Goal: Task Accomplishment & Management: Manage account settings

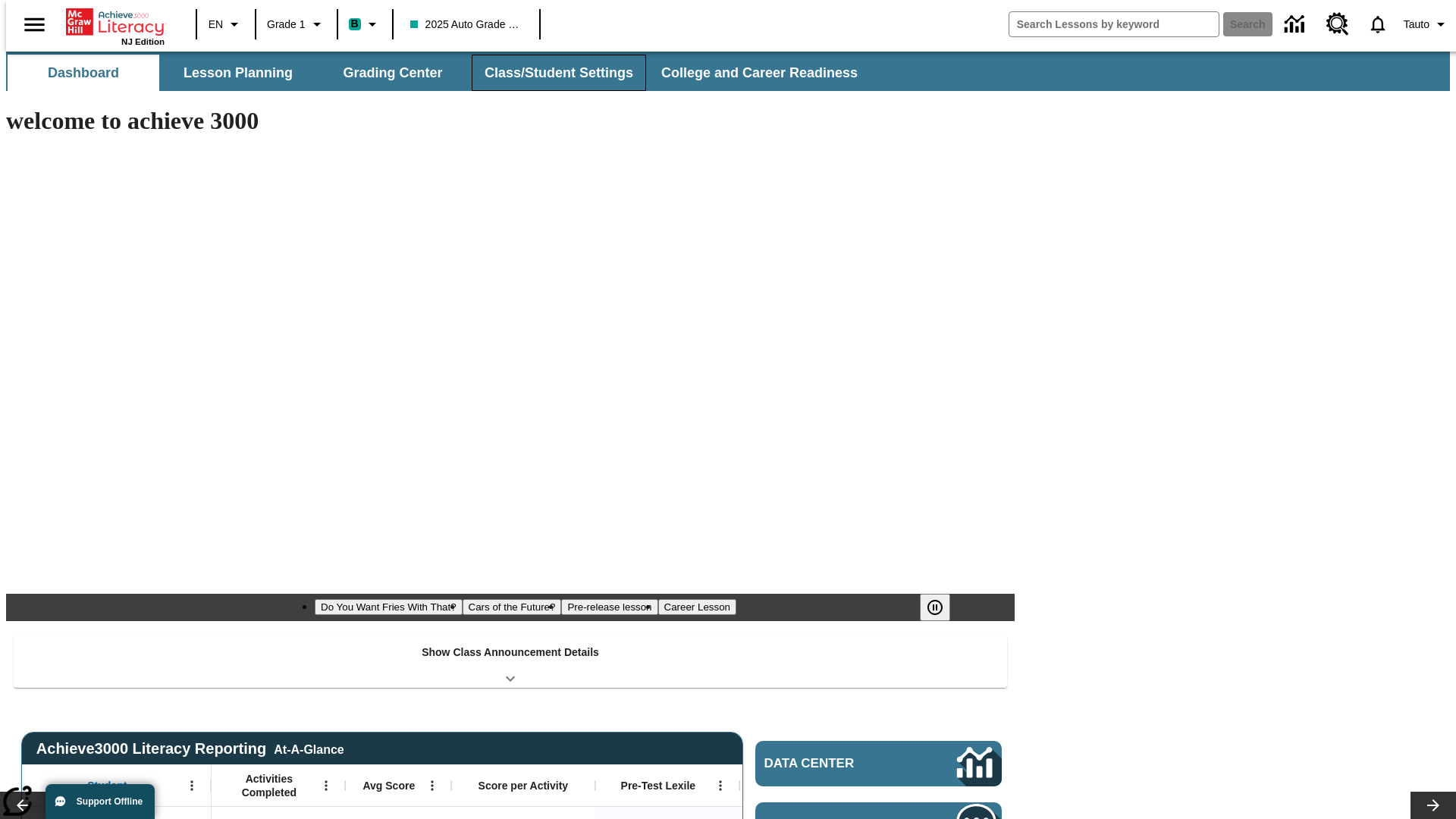
click at [550, 73] on button "Class/Student Settings" at bounding box center [559, 72] width 175 height 36
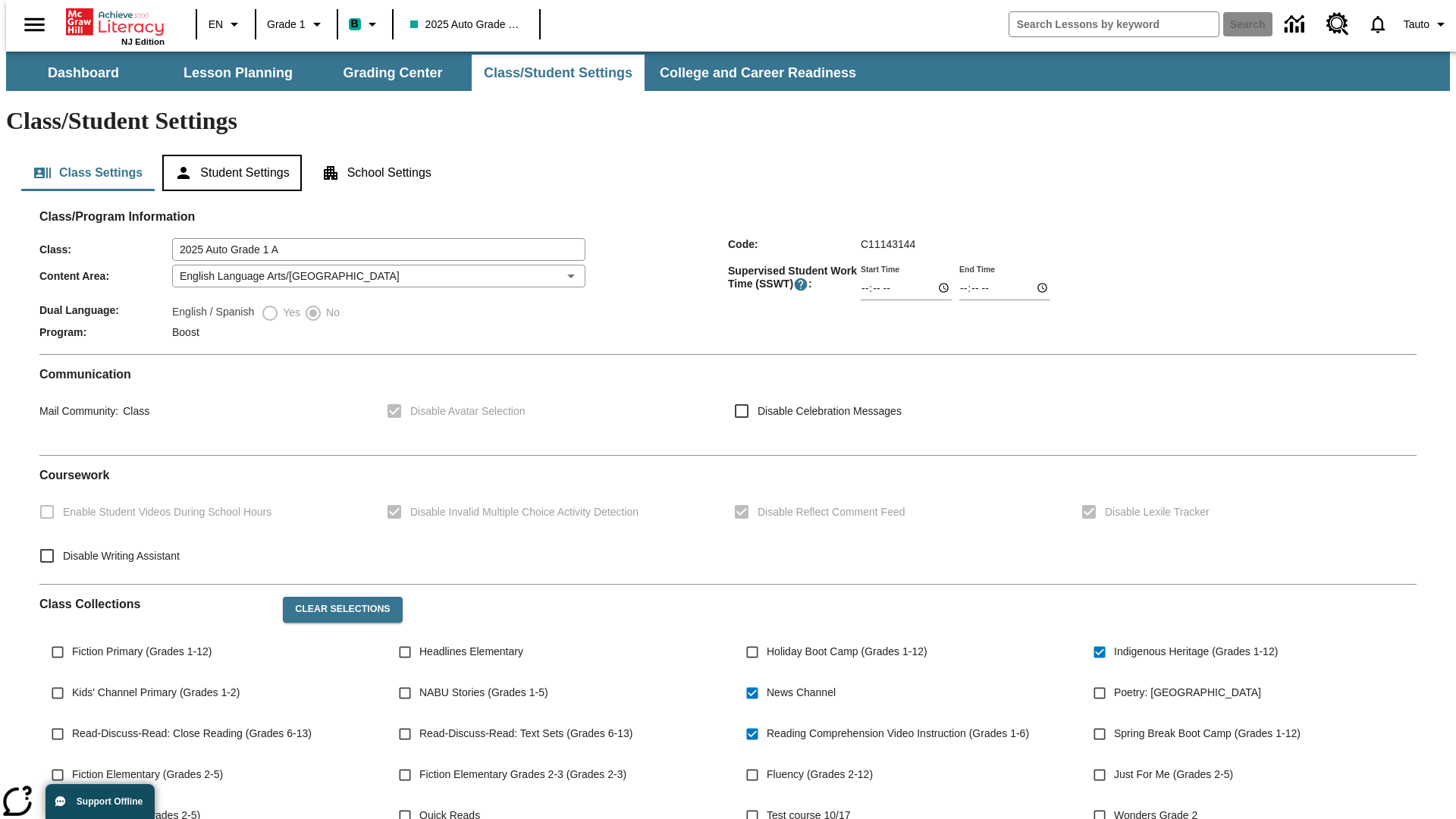
click at [228, 155] on button "Student Settings" at bounding box center [232, 173] width 139 height 36
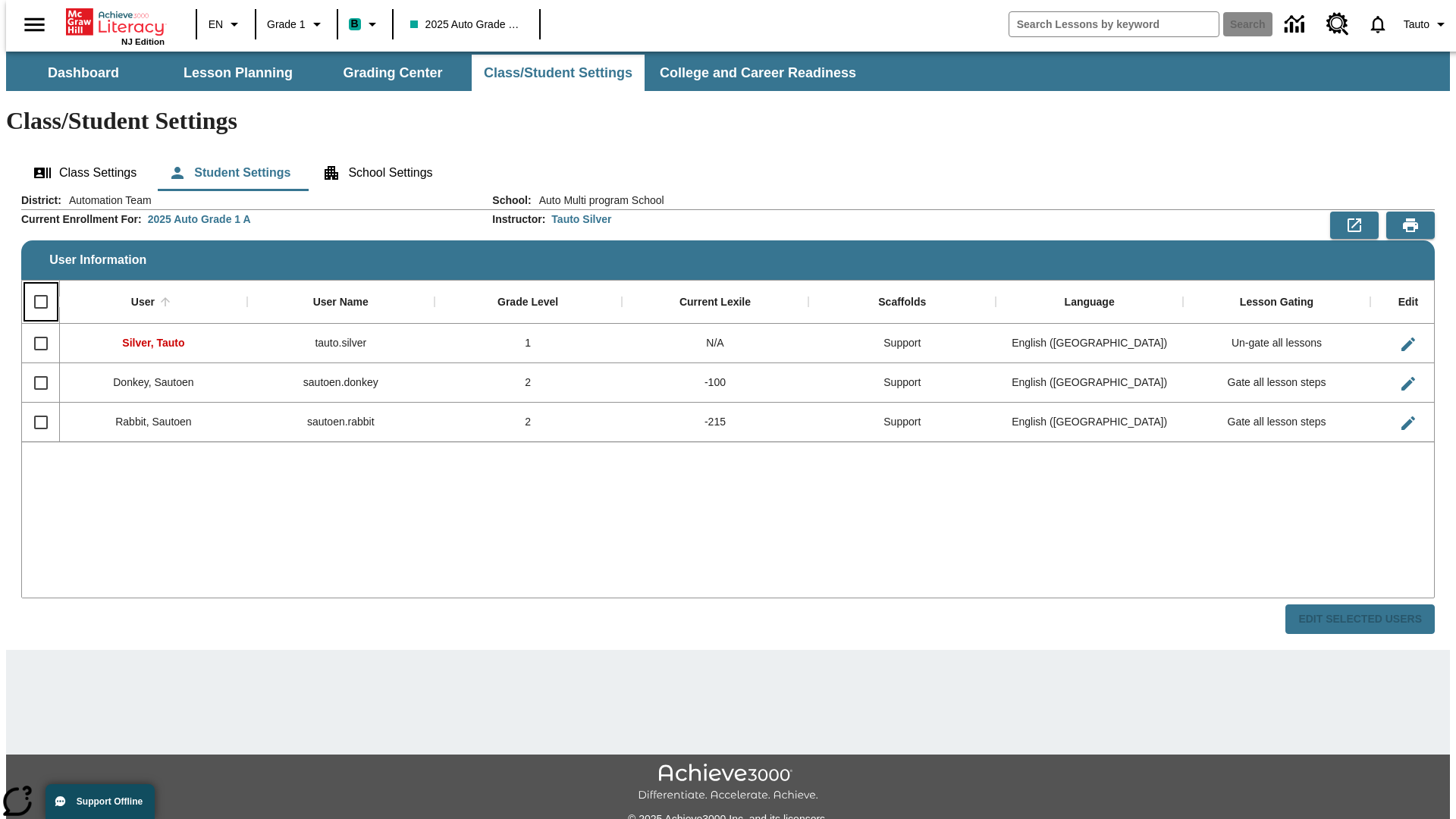
click at [34, 286] on input "Select all rows" at bounding box center [41, 302] width 32 height 32
checkbox input "true"
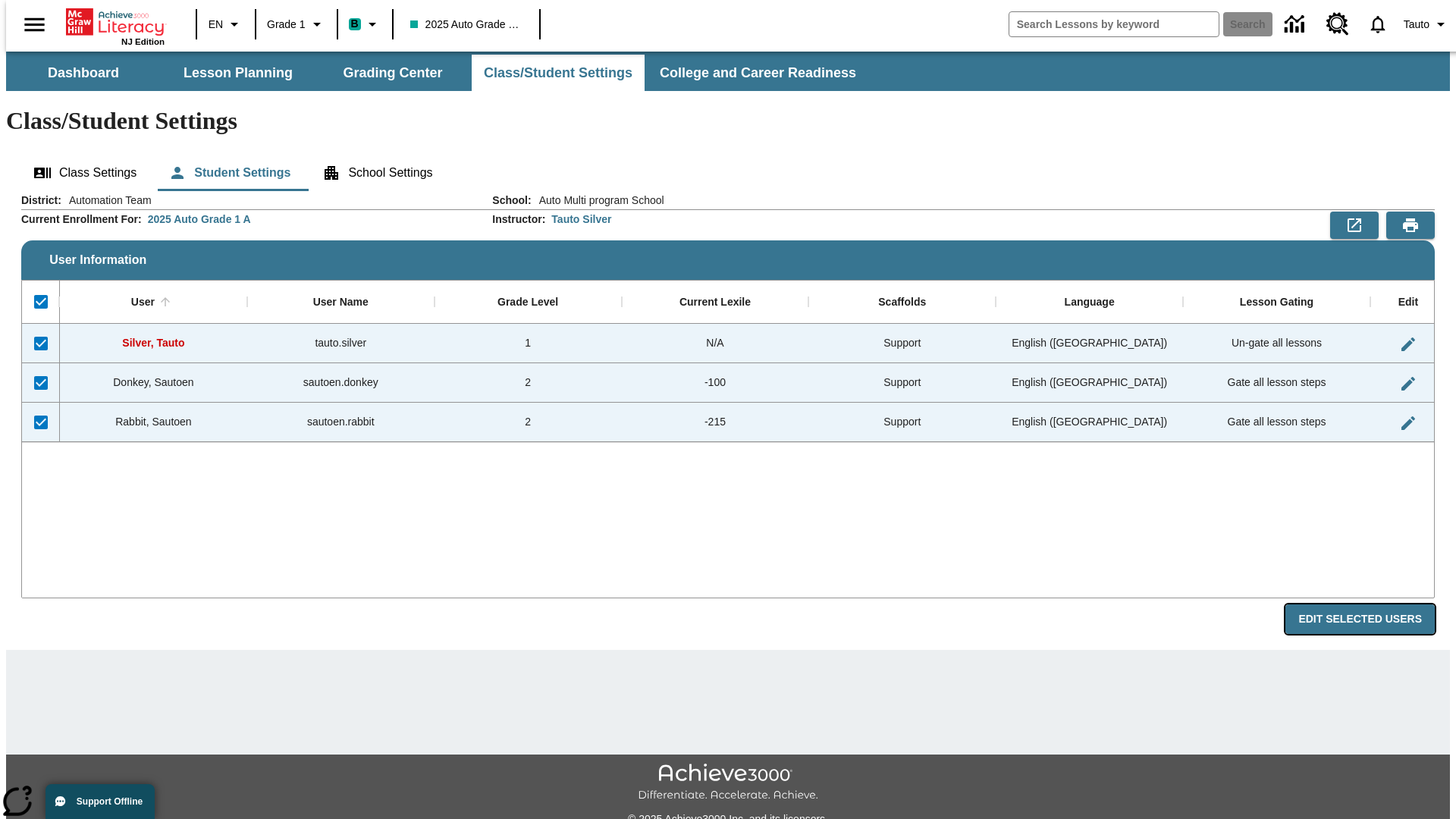
click at [1372, 604] on button "Edit Selected Users" at bounding box center [1360, 619] width 149 height 29
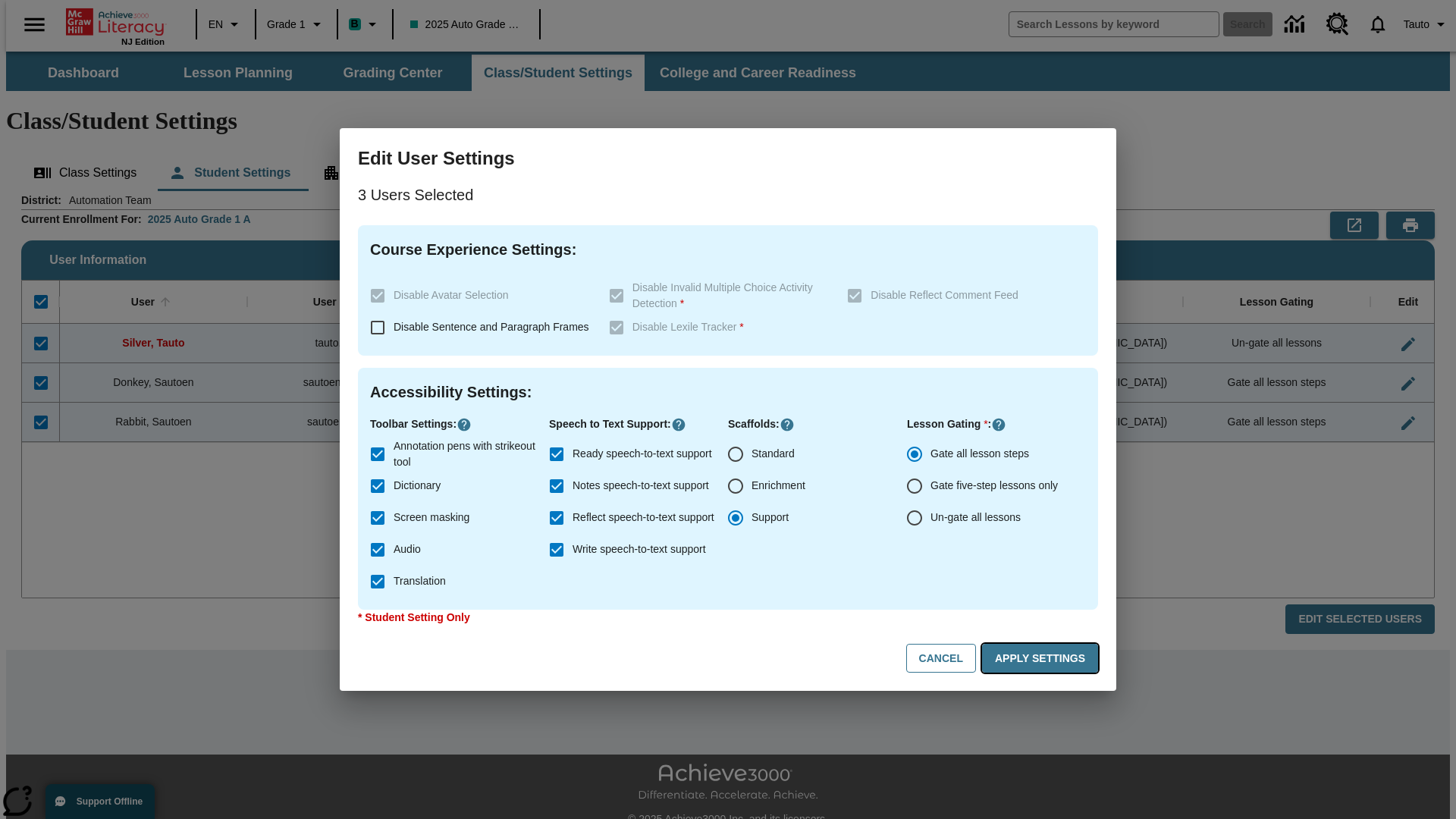
click at [1043, 658] on button "Apply Settings" at bounding box center [1040, 658] width 116 height 29
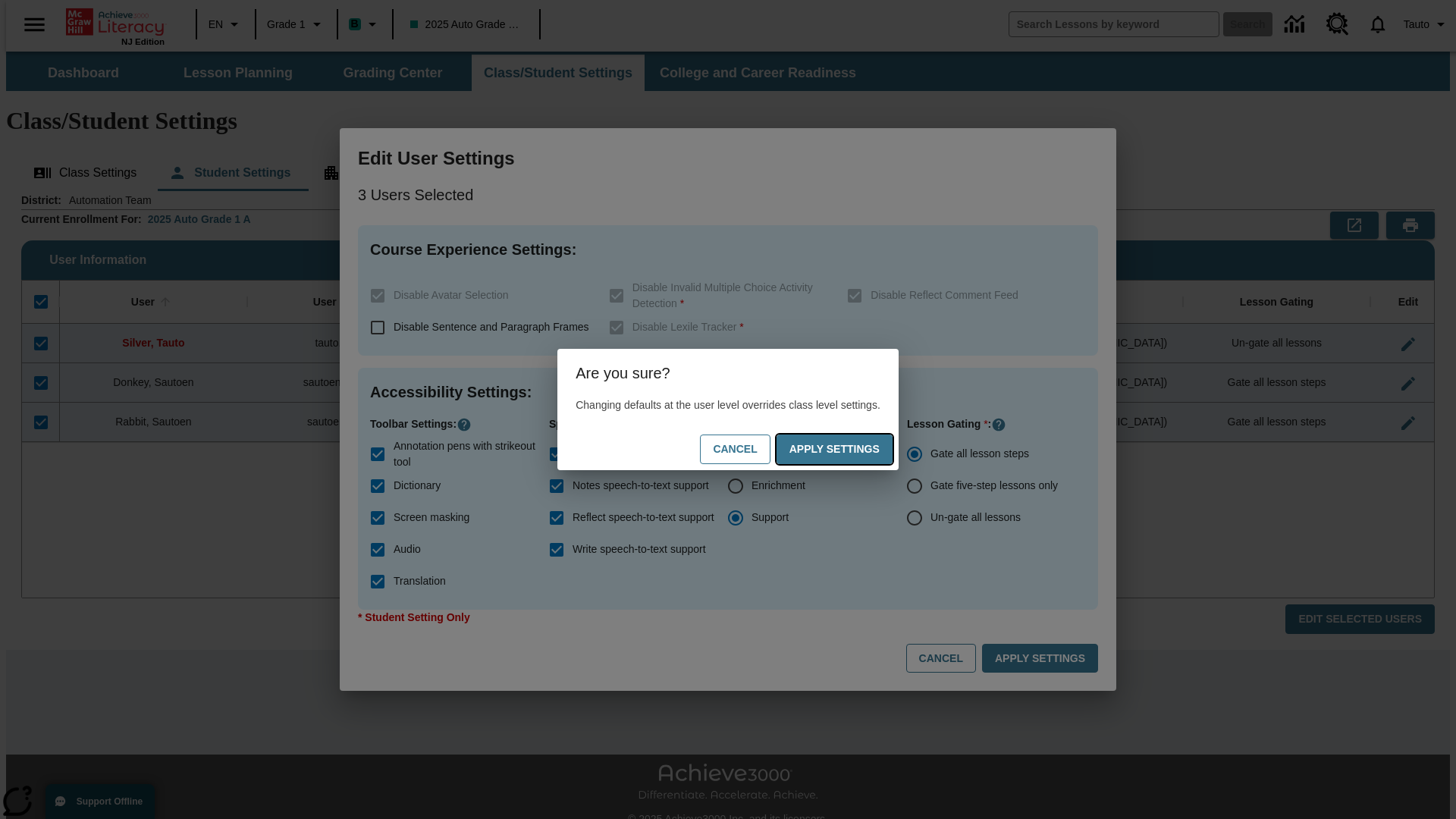
click at [850, 448] on button "Apply Settings" at bounding box center [834, 448] width 116 height 29
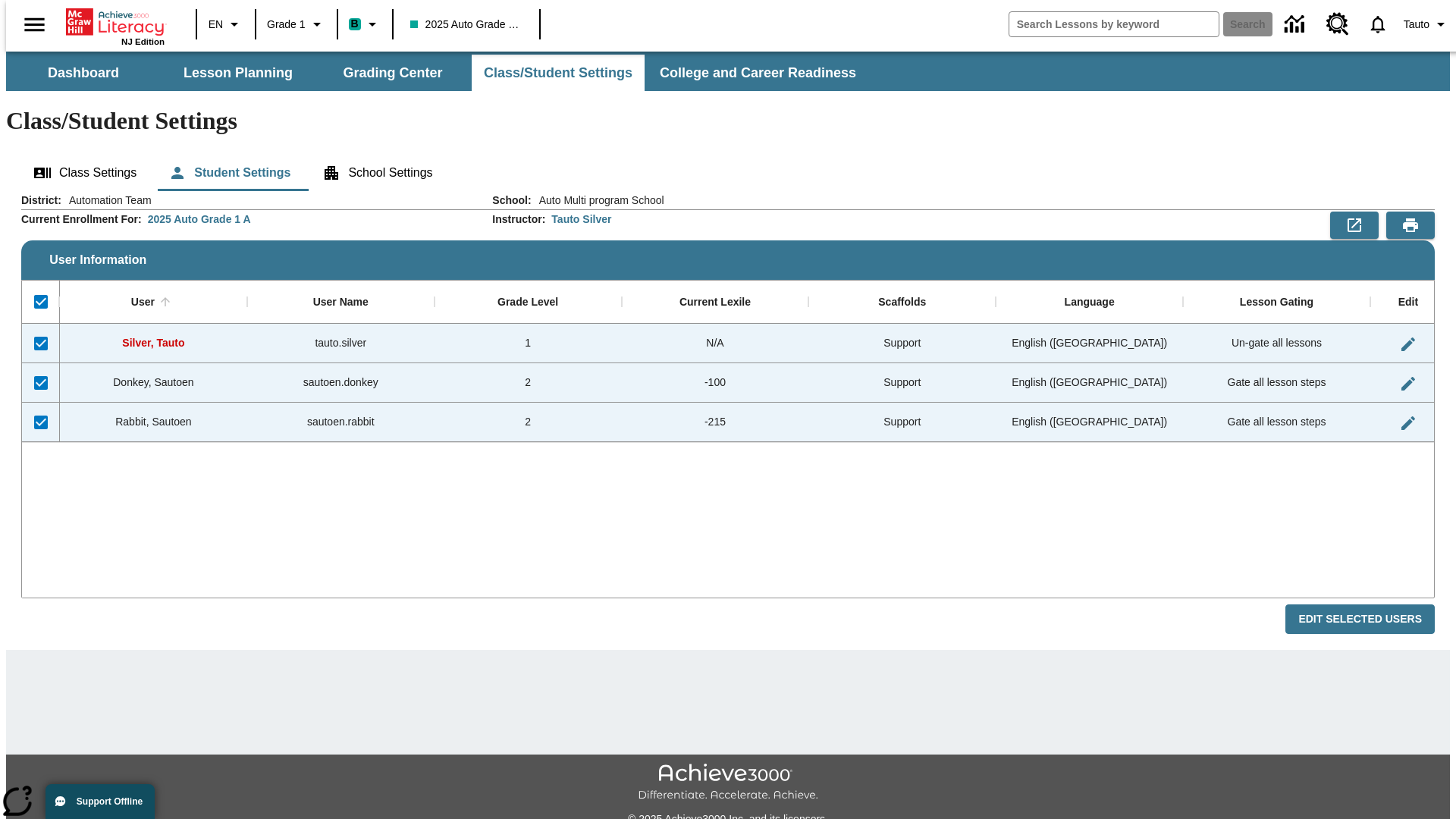
checkbox input "false"
click at [1419, 25] on span "Tauto" at bounding box center [1416, 25] width 26 height 16
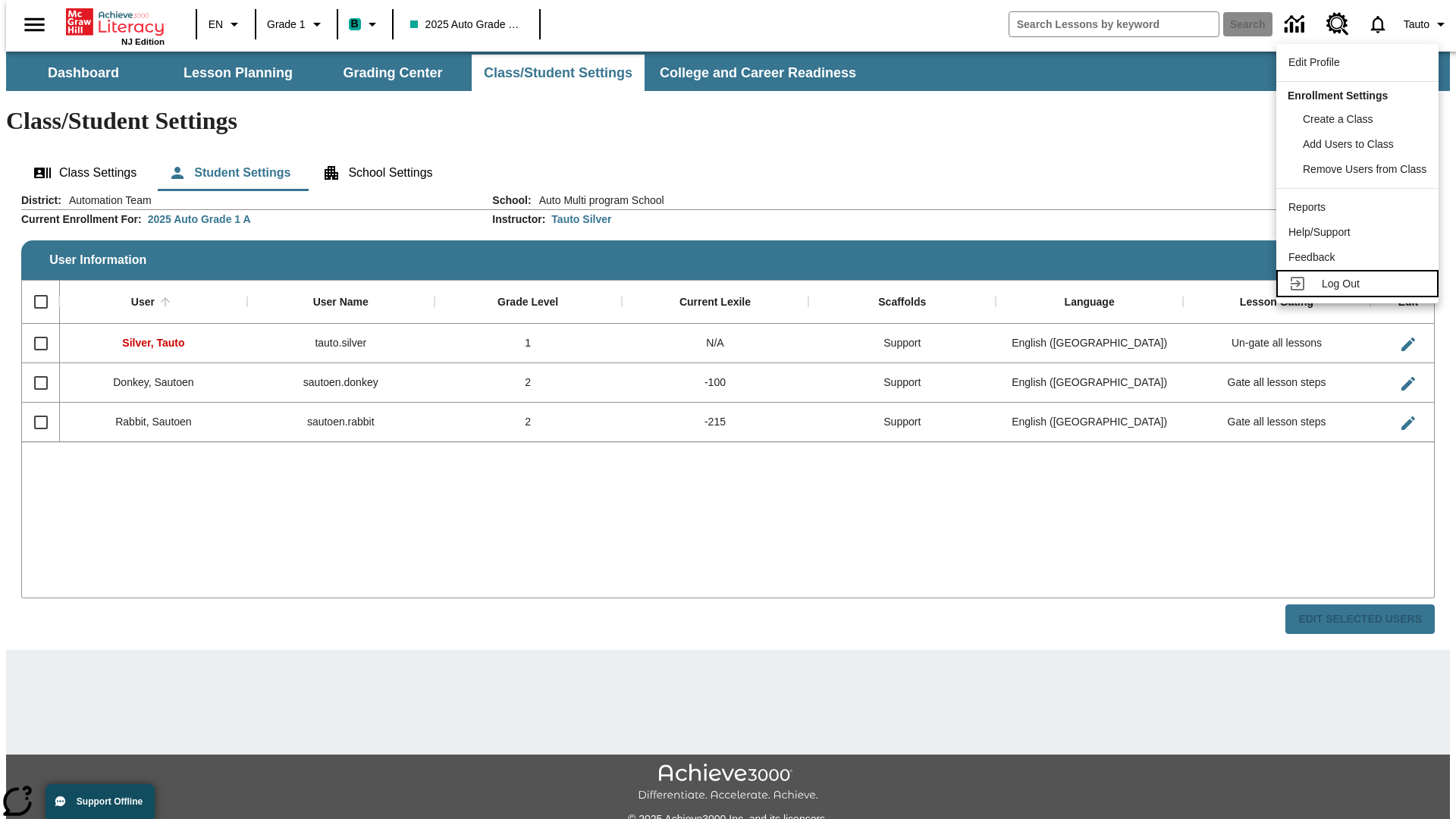
click at [1360, 283] on span "Log Out" at bounding box center [1341, 283] width 38 height 12
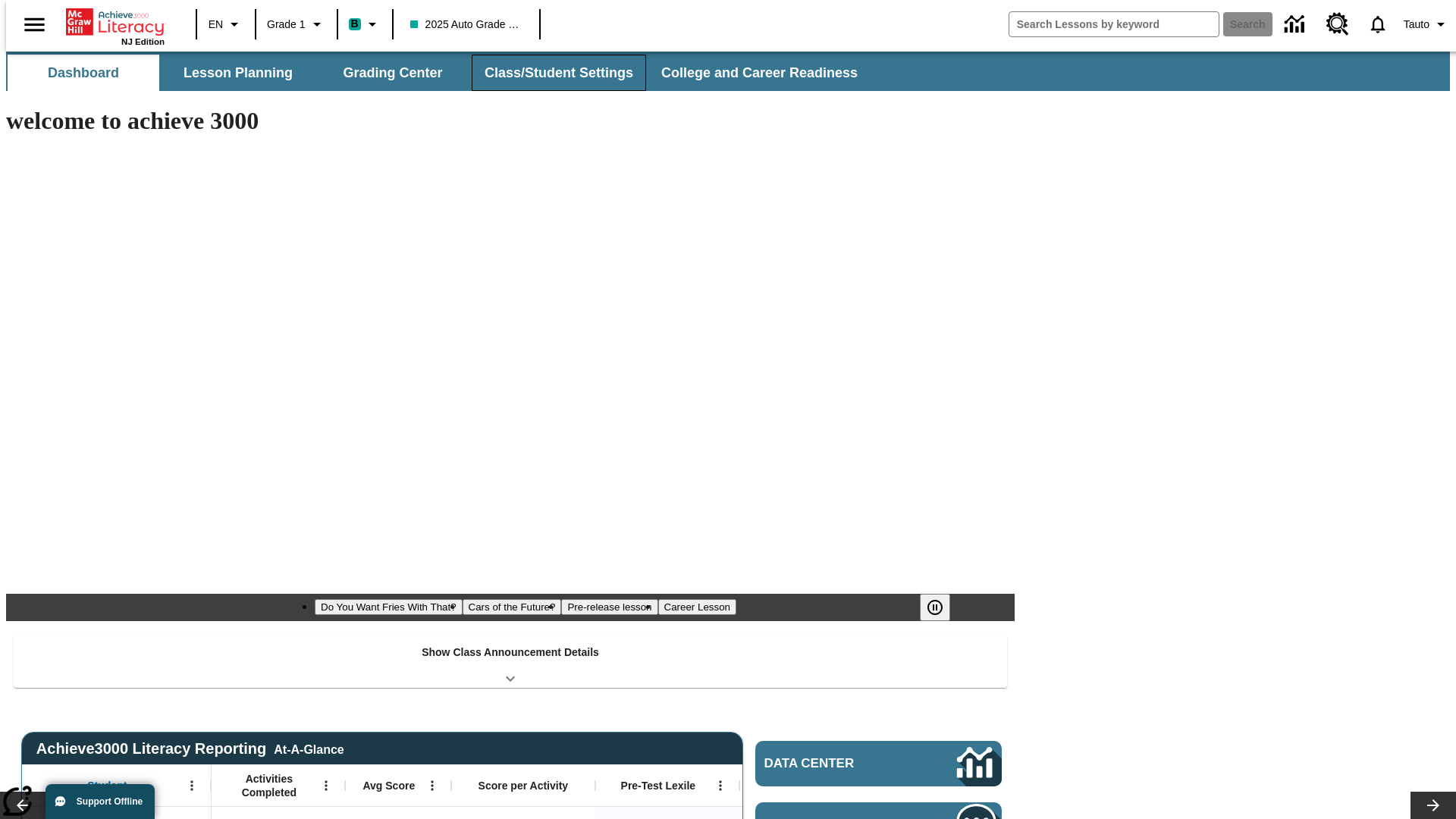
click at [550, 73] on button "Class/Student Settings" at bounding box center [559, 72] width 175 height 36
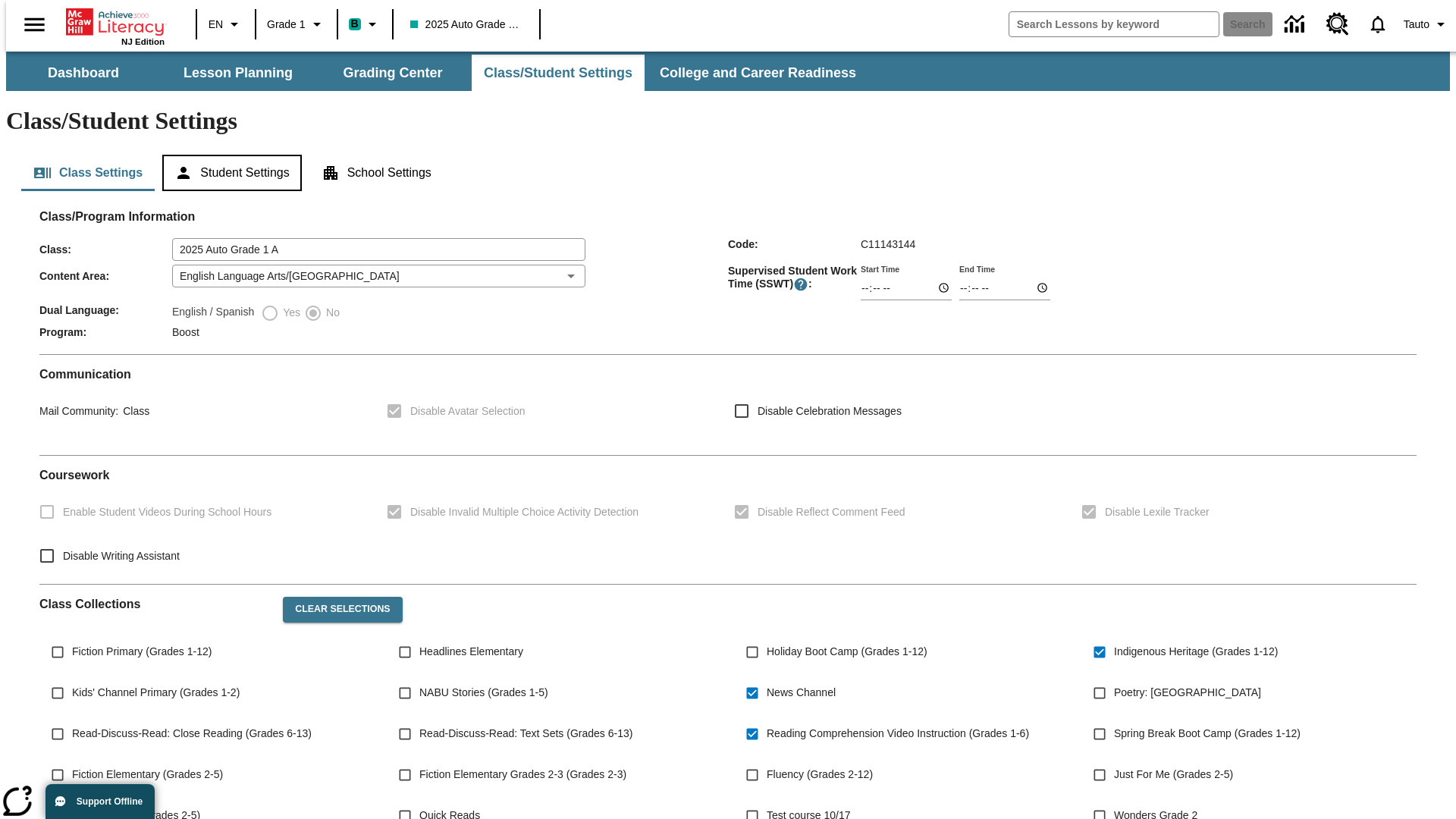
click at [228, 155] on button "Student Settings" at bounding box center [232, 173] width 139 height 36
